Goal: Task Accomplishment & Management: Manage account settings

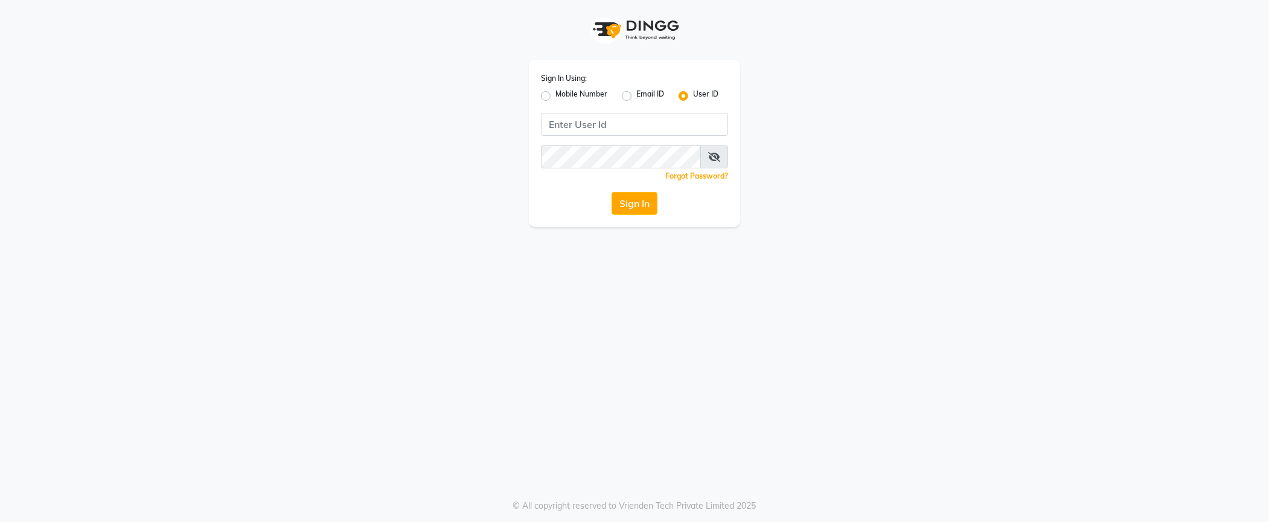
click at [556, 94] on label "Mobile Number" at bounding box center [582, 96] width 52 height 14
click at [556, 94] on input "Mobile Number" at bounding box center [560, 93] width 8 height 8
radio input "true"
radio input "false"
click at [619, 123] on input "Username" at bounding box center [655, 124] width 147 height 23
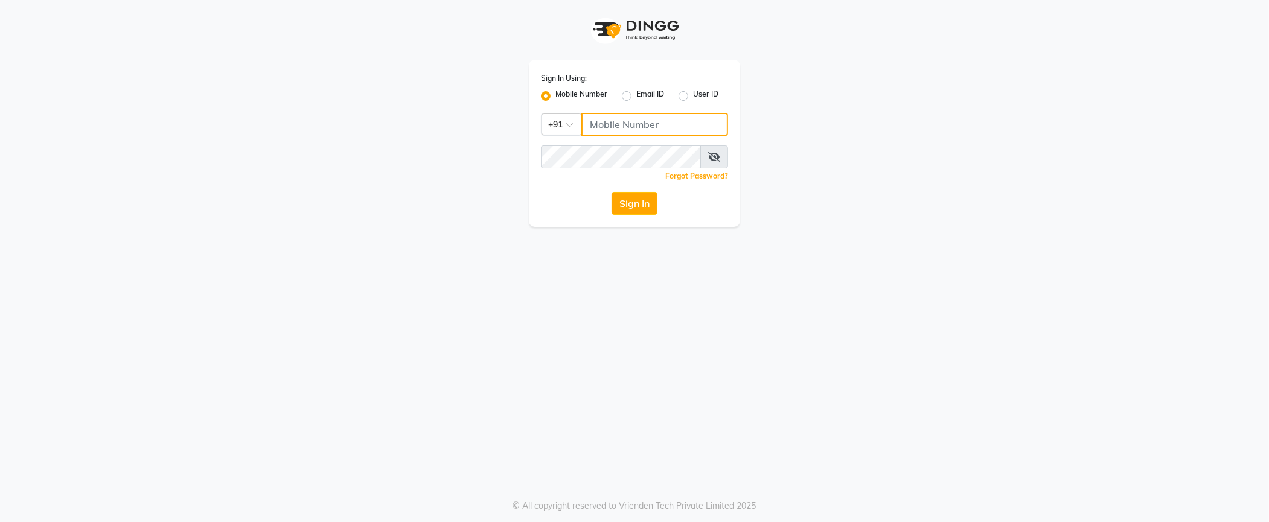
click at [619, 124] on input "Username" at bounding box center [655, 124] width 147 height 23
type input "9046518499"
click at [649, 167] on div "Sign In Using: Mobile Number Email ID User ID Country Code × [PHONE_NUMBER] Rem…" at bounding box center [634, 143] width 211 height 167
drag, startPoint x: 80, startPoint y: 479, endPoint x: 522, endPoint y: 266, distance: 490.5
click at [522, 266] on div "Sign In Using: Mobile Number Email ID User ID Country Code × [PHONE_NUMBER] Rem…" at bounding box center [634, 261] width 1269 height 522
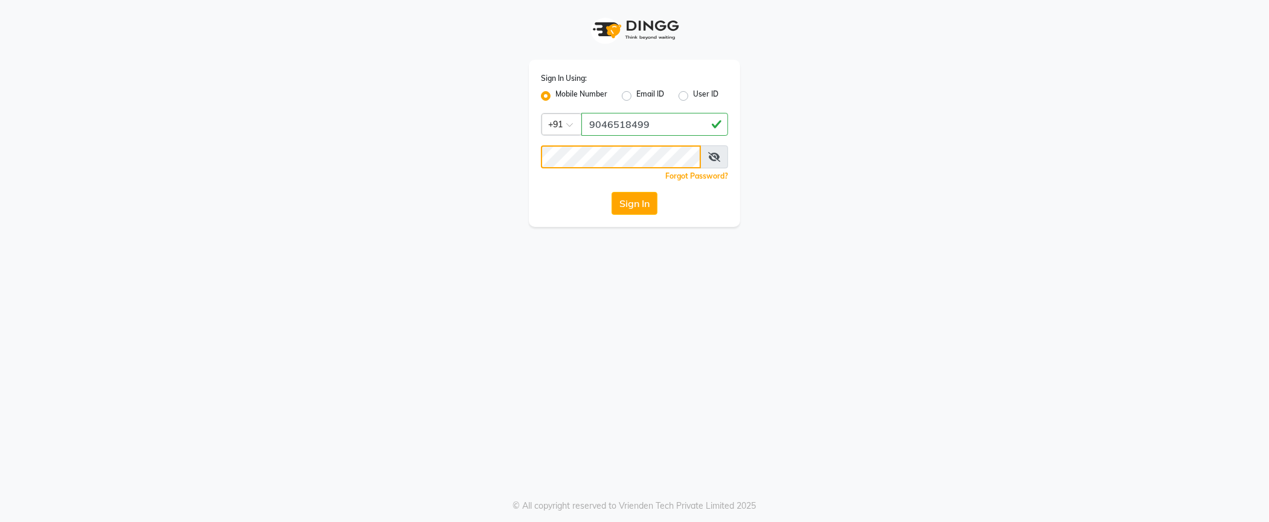
click at [612, 192] on button "Sign In" at bounding box center [635, 203] width 46 height 23
